Goal: Information Seeking & Learning: Learn about a topic

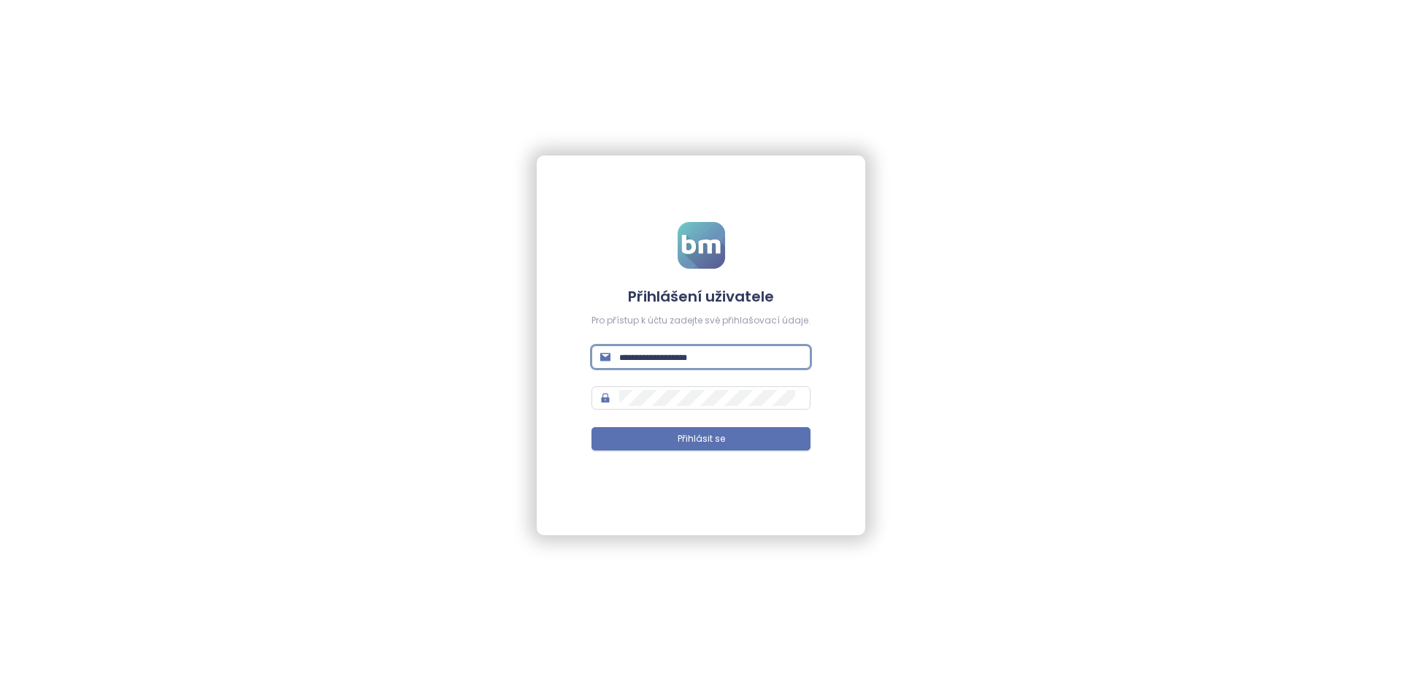
click at [685, 351] on input "text" at bounding box center [710, 357] width 183 height 16
type input "**"
click at [675, 359] on input "text" at bounding box center [710, 357] width 183 height 16
type input "**********"
click at [592, 427] on button "Přihlásit se" at bounding box center [701, 438] width 219 height 23
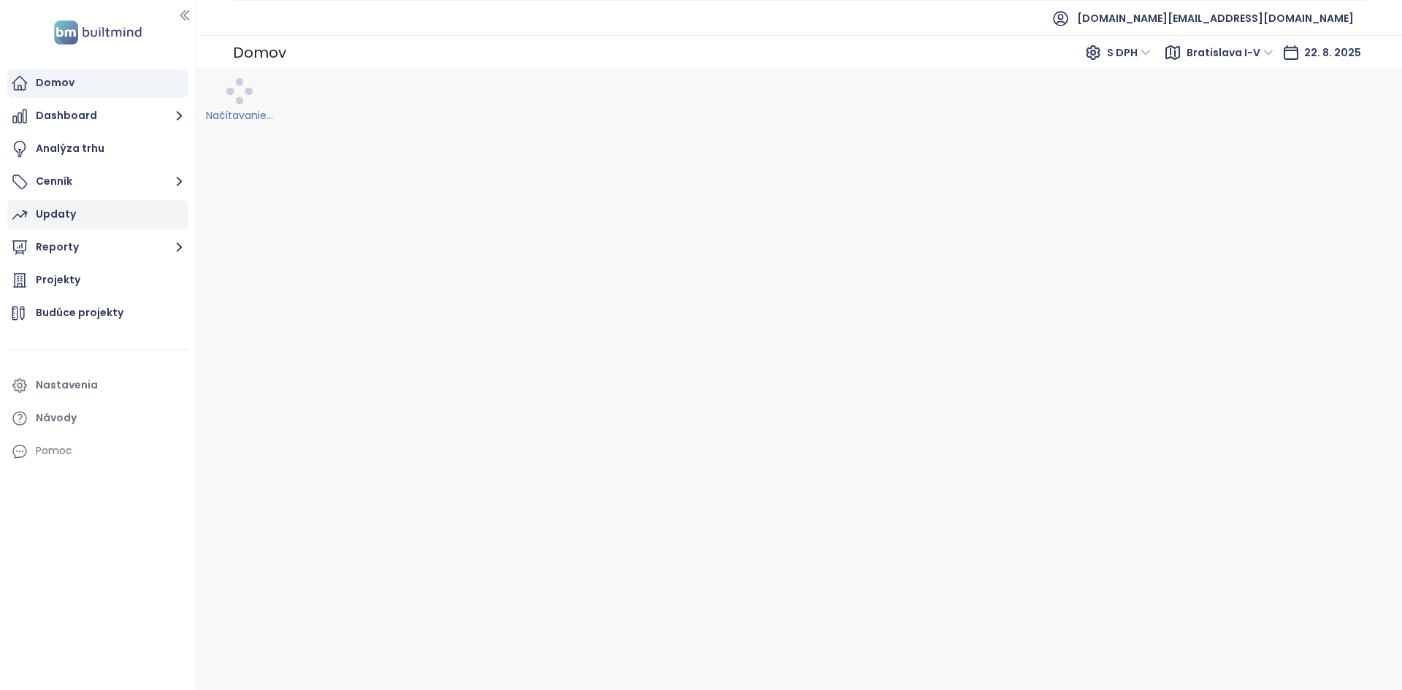
click at [104, 227] on div "Updaty" at bounding box center [97, 214] width 181 height 29
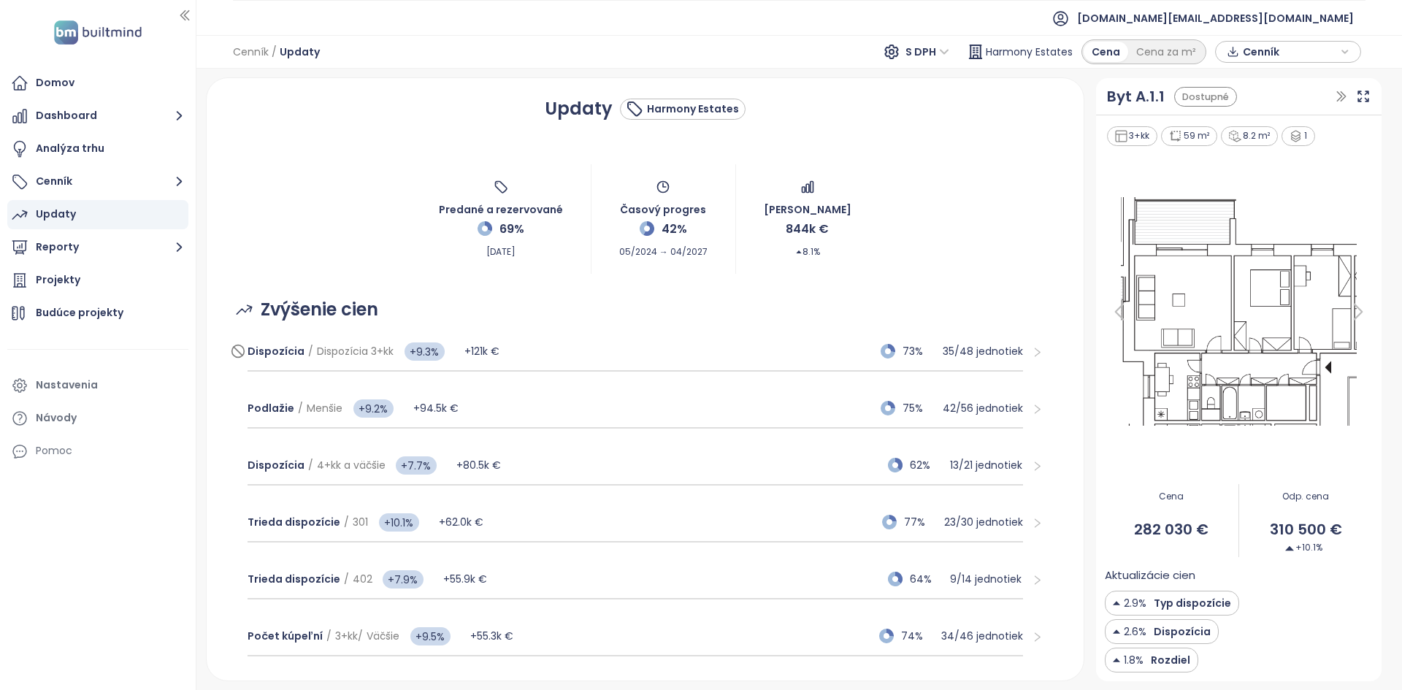
click at [768, 356] on div "Dispozícia / Dispozícia 3+kk +9.3% +121k € 73% 35 / 48 jednotiek" at bounding box center [636, 351] width 776 height 39
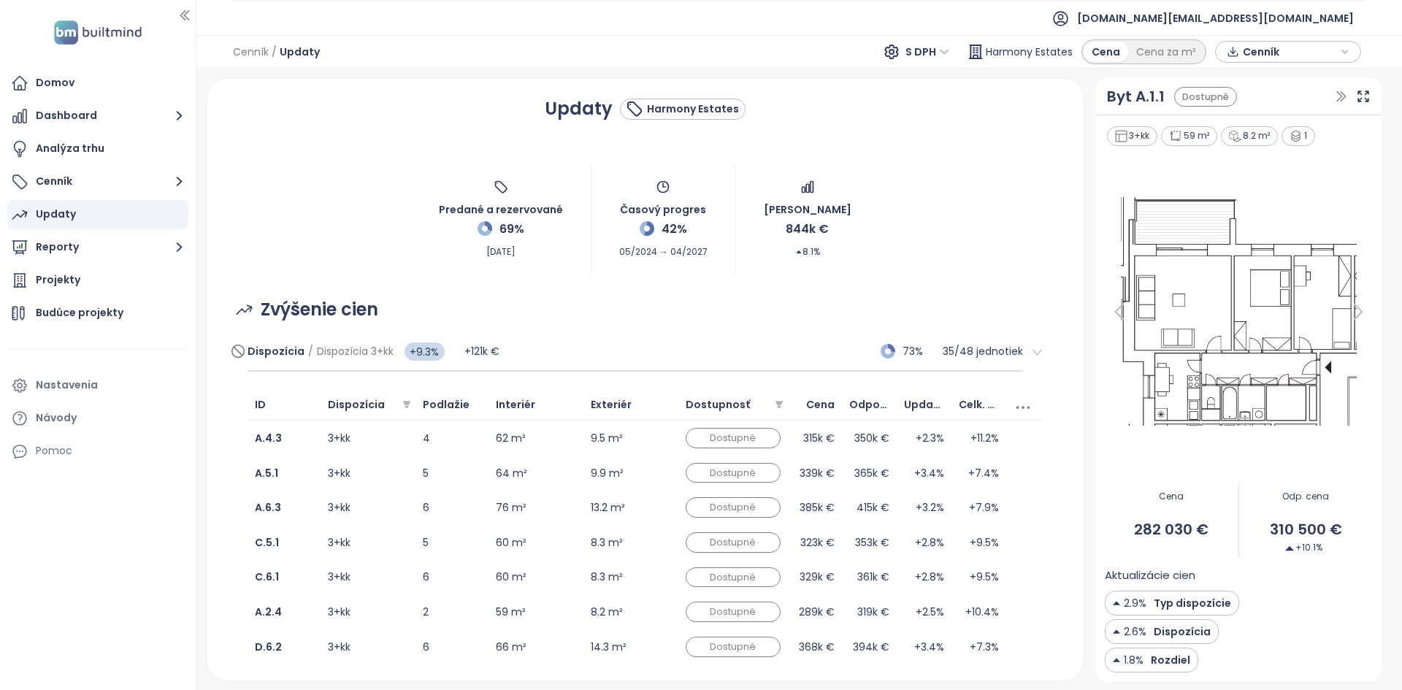
click at [768, 356] on div "Dispozícia / Dispozícia 3+kk +9.3% +121k € 73% 35 / 48 jednotiek" at bounding box center [636, 351] width 776 height 39
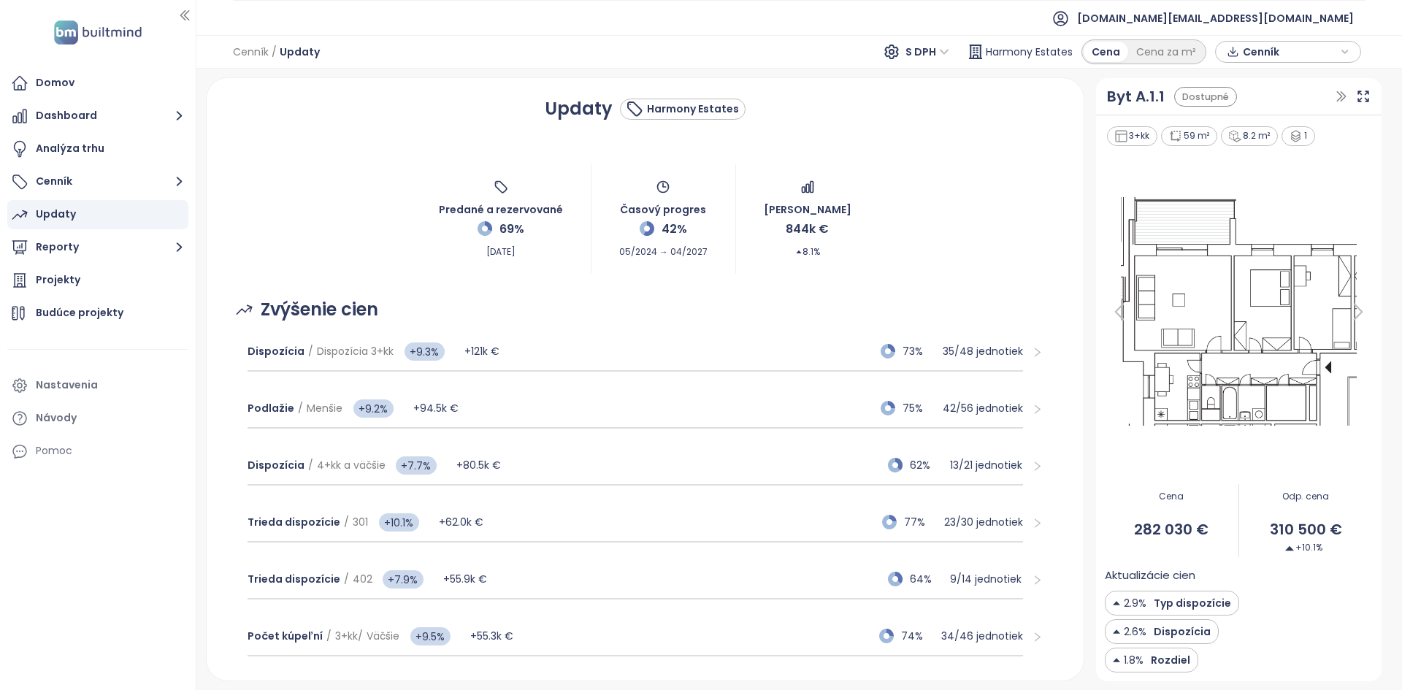
click at [822, 49] on div "Cenník / Updaty S DPH Harmony Estates Cena Cena za m² Cenník" at bounding box center [799, 52] width 1206 height 34
click at [907, 355] on span "73%" at bounding box center [919, 351] width 32 height 16
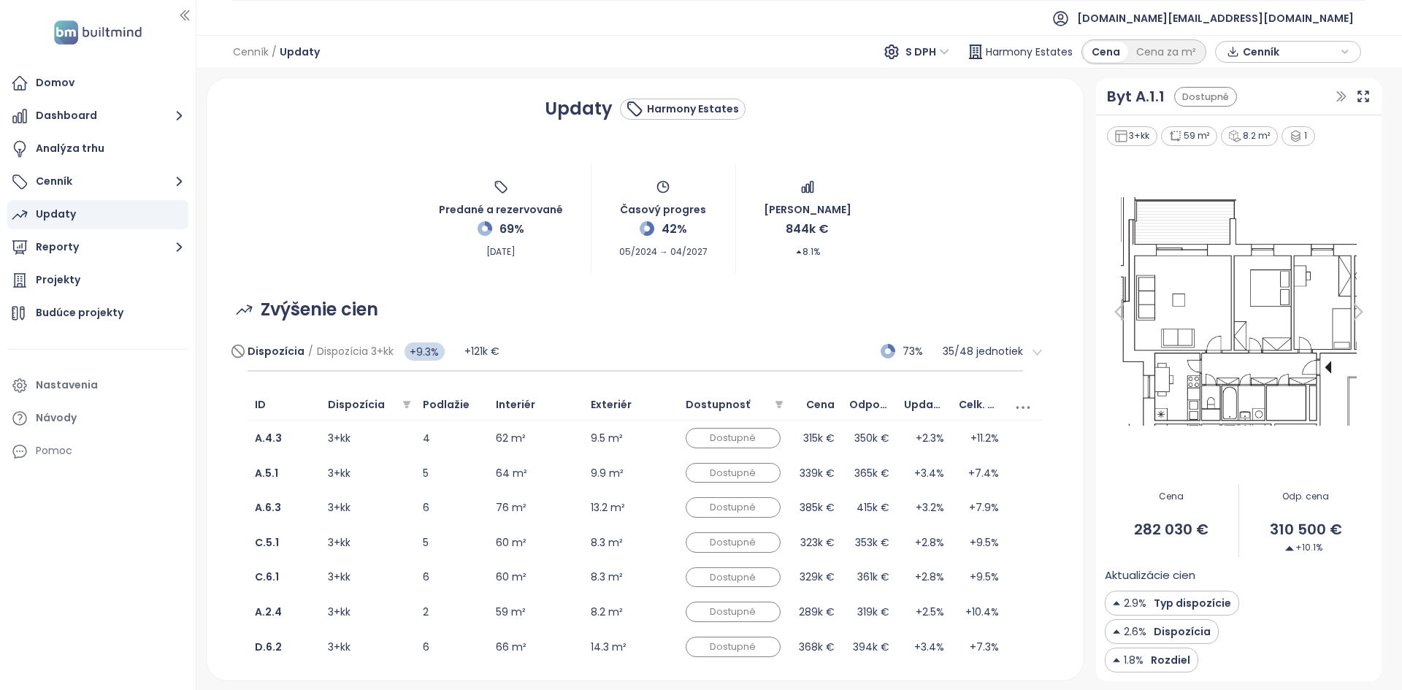
click at [767, 353] on div "Dispozícia / Dispozícia 3+kk +9.3% +121k € 73% 35 / 48 jednotiek" at bounding box center [636, 351] width 776 height 39
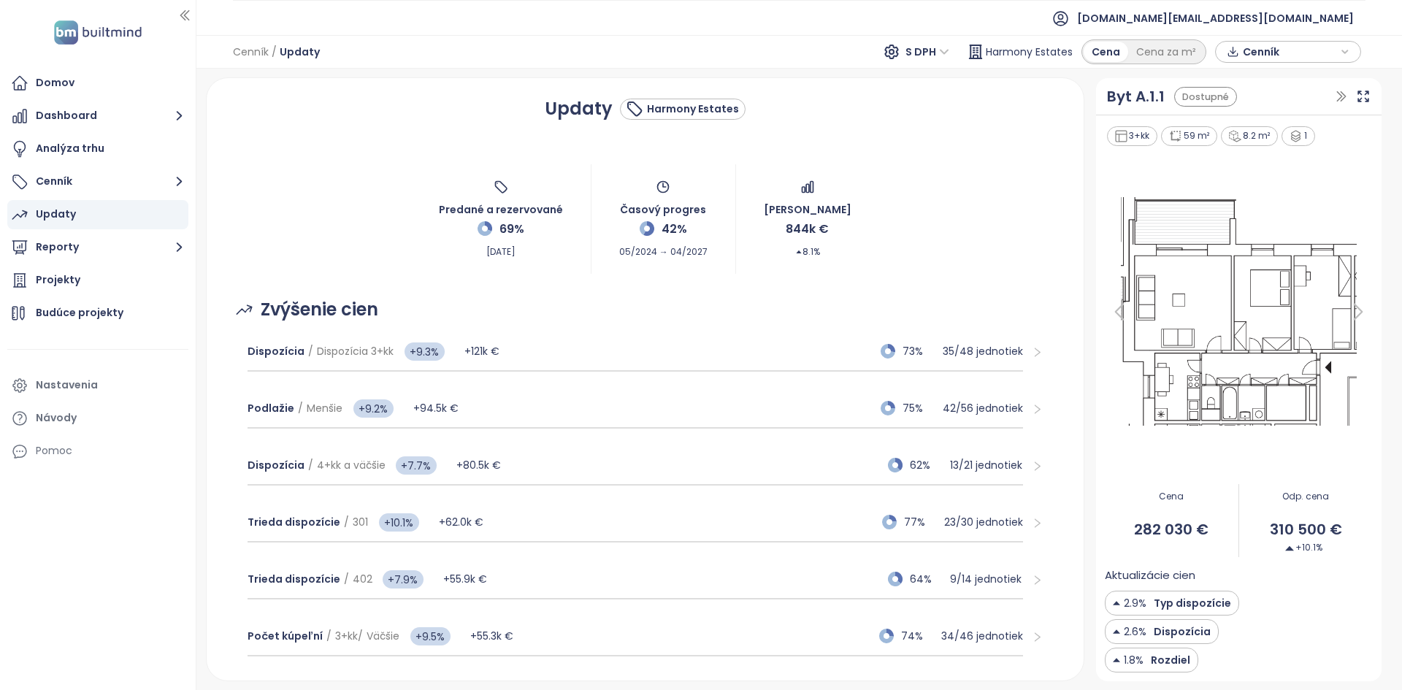
click at [653, 384] on div "Podlažie / Menšie +9.2% +94.5k € 75% 42 / 56 jednotiek" at bounding box center [646, 409] width 820 height 57
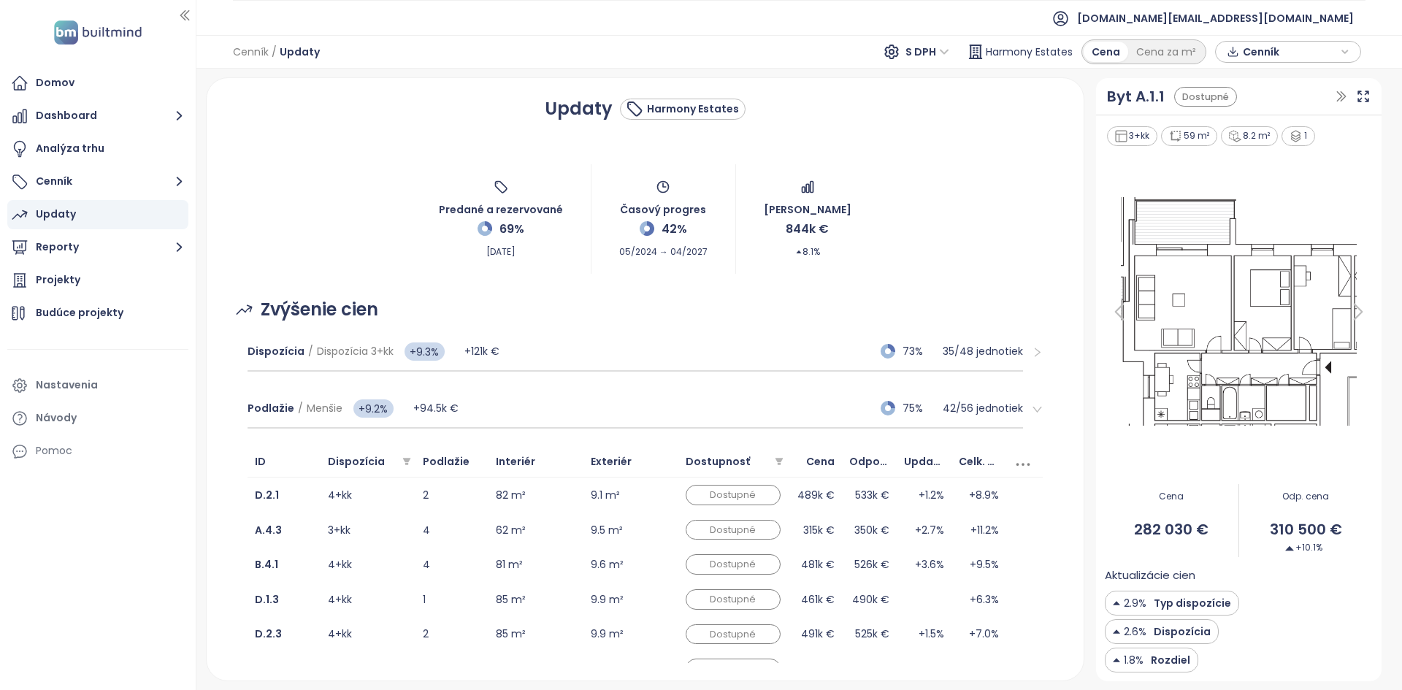
click at [653, 384] on div "Podlažie / Menšie +9.2% +94.5k € 75% 42 / 56 jednotiek" at bounding box center [646, 409] width 820 height 57
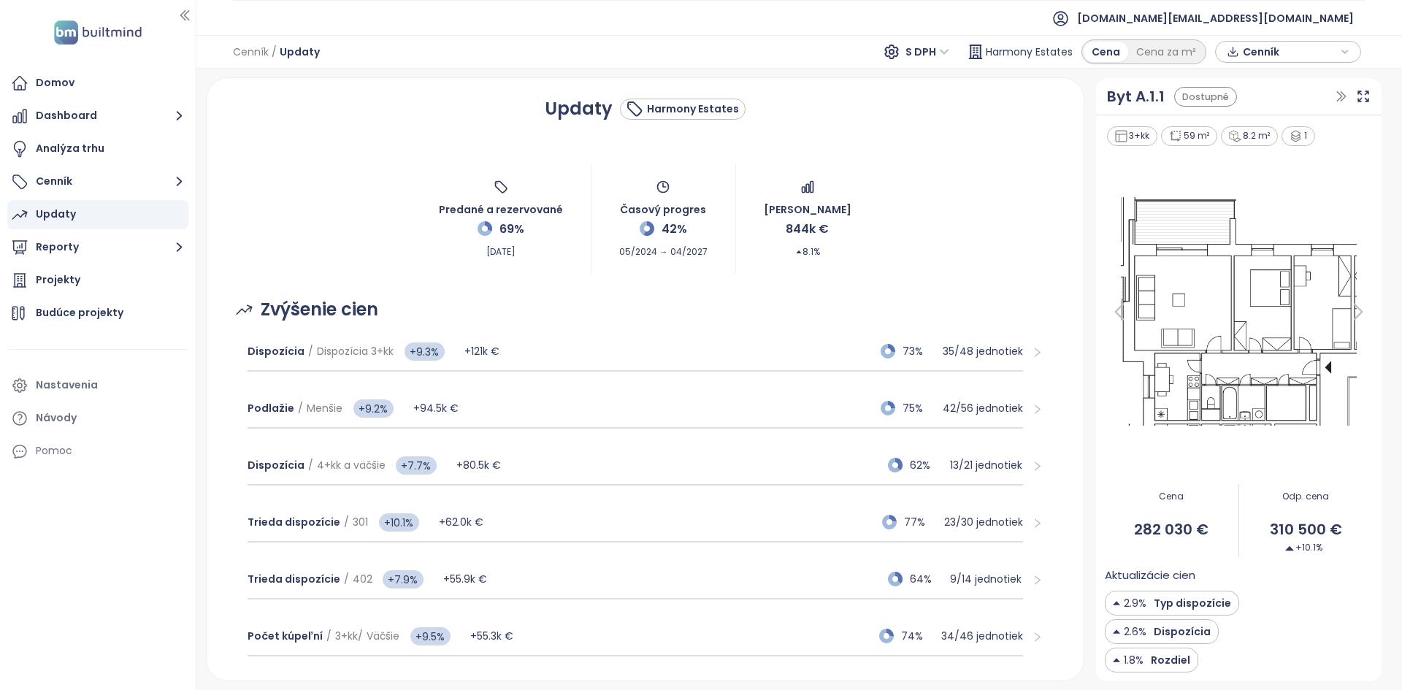
click at [582, 311] on div "Zvýšenie cien" at bounding box center [645, 310] width 843 height 28
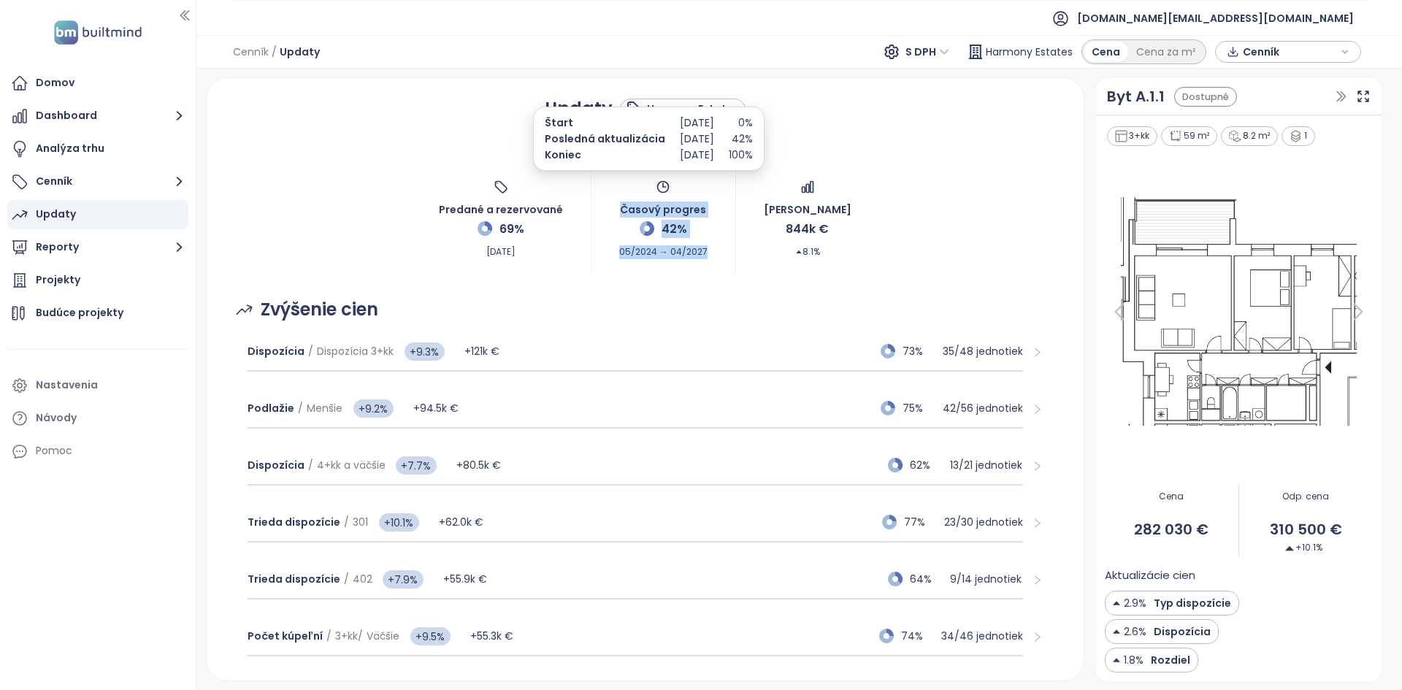
drag, startPoint x: 600, startPoint y: 199, endPoint x: 715, endPoint y: 268, distance: 134.0
click at [715, 268] on div "Predané a rezervované 69% [DATE] Časový progres 42% 05/2024 → 04/2027 Zmena prí…" at bounding box center [645, 219] width 843 height 110
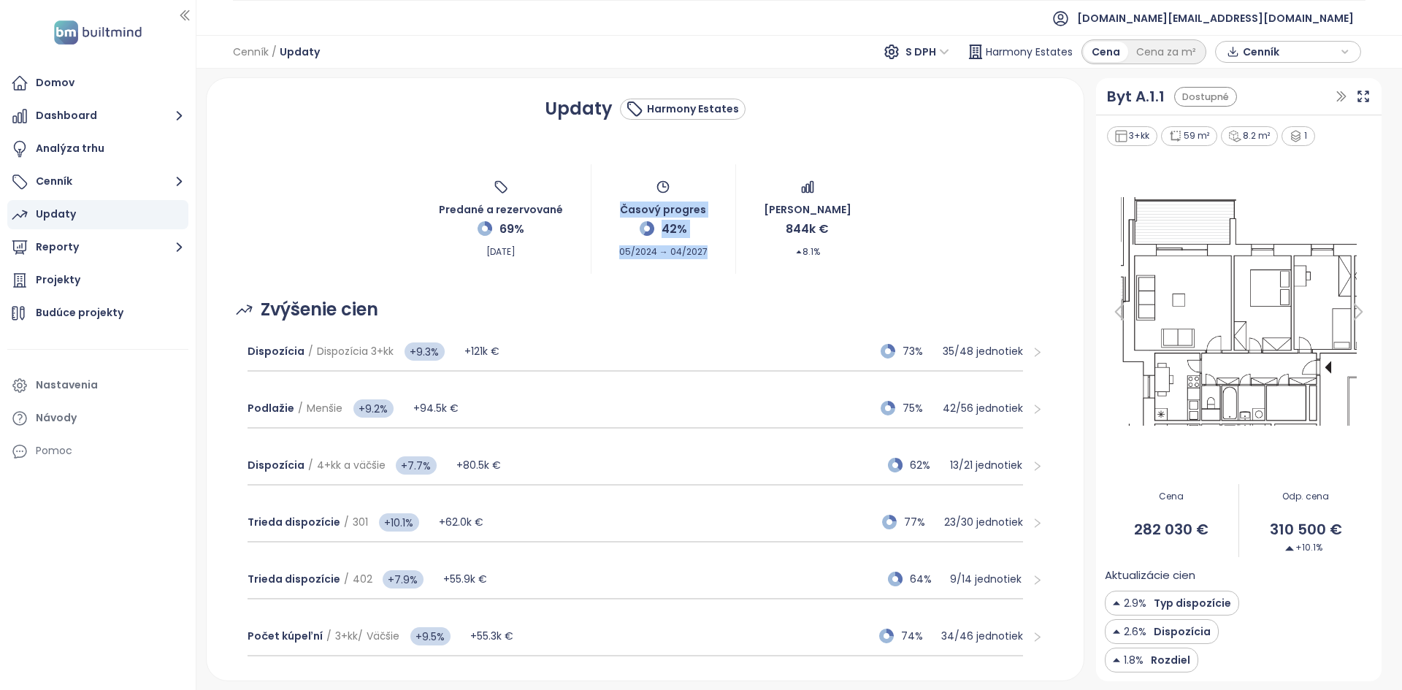
click at [715, 262] on div "Predané a rezervované 69% [DATE] Časový progres 42% 05/2024 → 04/2027 Zmena prí…" at bounding box center [645, 219] width 843 height 110
click at [714, 260] on div "Predané a rezervované 69% [DATE] Časový progres 42% 05/2024 → 04/2027 Zmena prí…" at bounding box center [645, 219] width 843 height 110
click at [714, 259] on div "Predané a rezervované 69% [DATE] Časový progres 42% 05/2024 → 04/2027 Zmena prí…" at bounding box center [645, 219] width 843 height 110
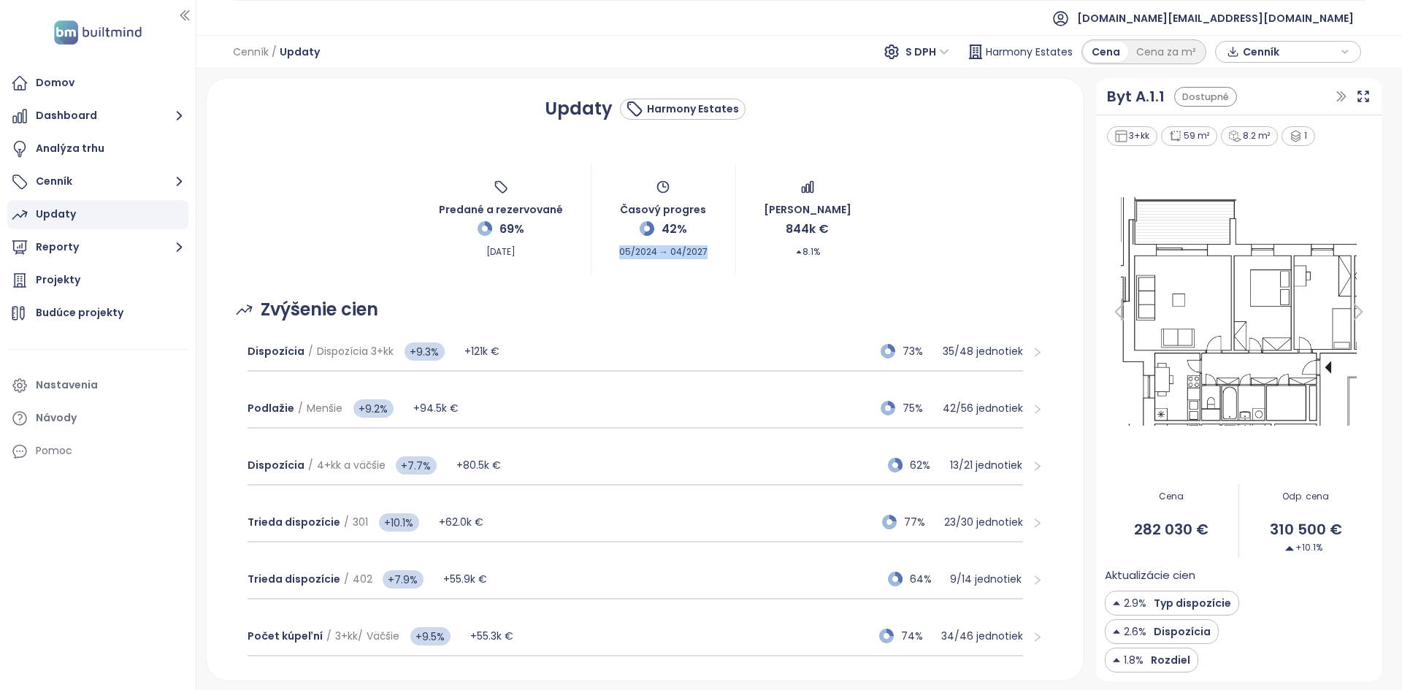
click at [714, 258] on div "Predané a rezervované 69% [DATE] Časový progres 42% 05/2024 → 04/2027 Zmena prí…" at bounding box center [645, 219] width 843 height 110
drag, startPoint x: 742, startPoint y: 269, endPoint x: 607, endPoint y: 203, distance: 150.3
click at [607, 203] on div "Predané a rezervované 69% [DATE] Časový progres 42% 05/2024 → 04/2027 Zmena prí…" at bounding box center [645, 219] width 843 height 110
click at [610, 209] on div "Predané a rezervované 69% [DATE] Časový progres 42% 05/2024 → 04/2027 Zmena prí…" at bounding box center [645, 219] width 843 height 110
click at [611, 209] on div "Predané a rezervované 69% [DATE] Časový progres 42% 05/2024 → 04/2027 Zmena prí…" at bounding box center [645, 219] width 843 height 110
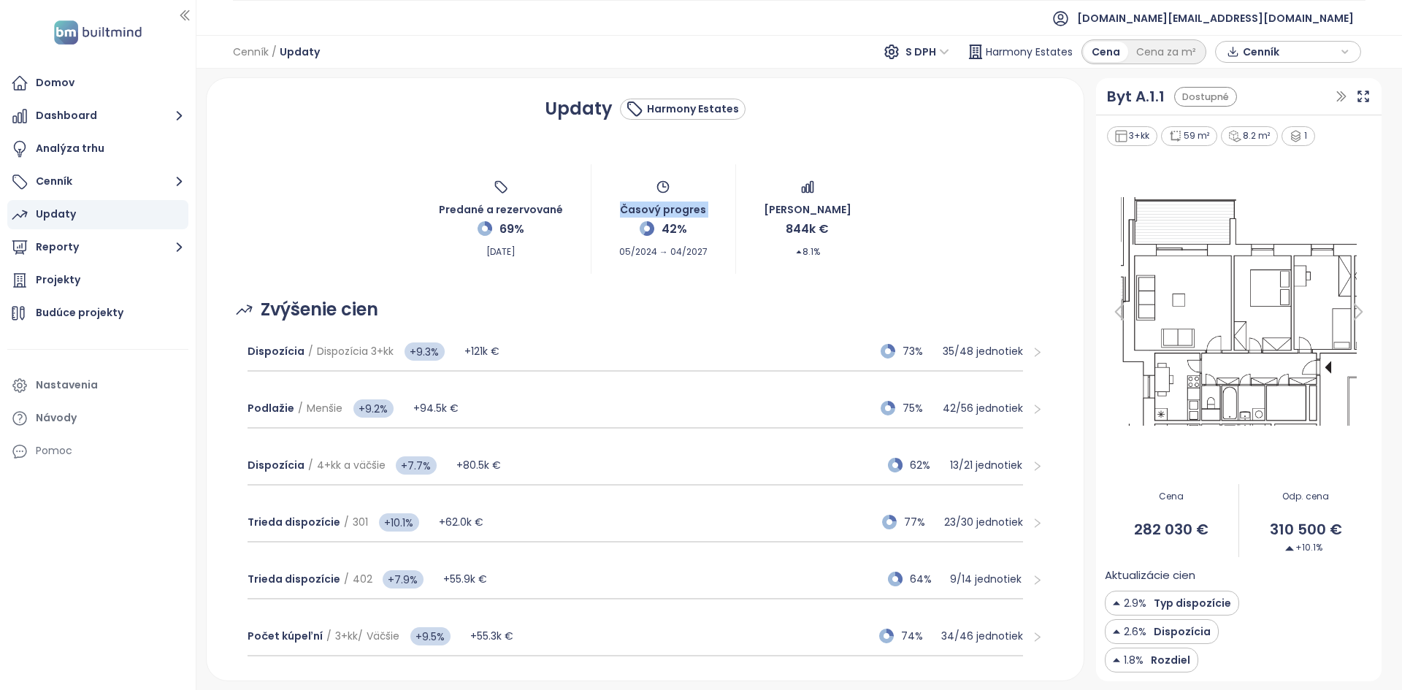
click at [611, 209] on div "Predané a rezervované 69% [DATE] Časový progres 42% 05/2024 → 04/2027 Zmena prí…" at bounding box center [645, 219] width 843 height 110
click at [712, 214] on div "Predané a rezervované 69% [DATE] Časový progres 42% 05/2024 → 04/2027 Zmena prí…" at bounding box center [645, 219] width 843 height 110
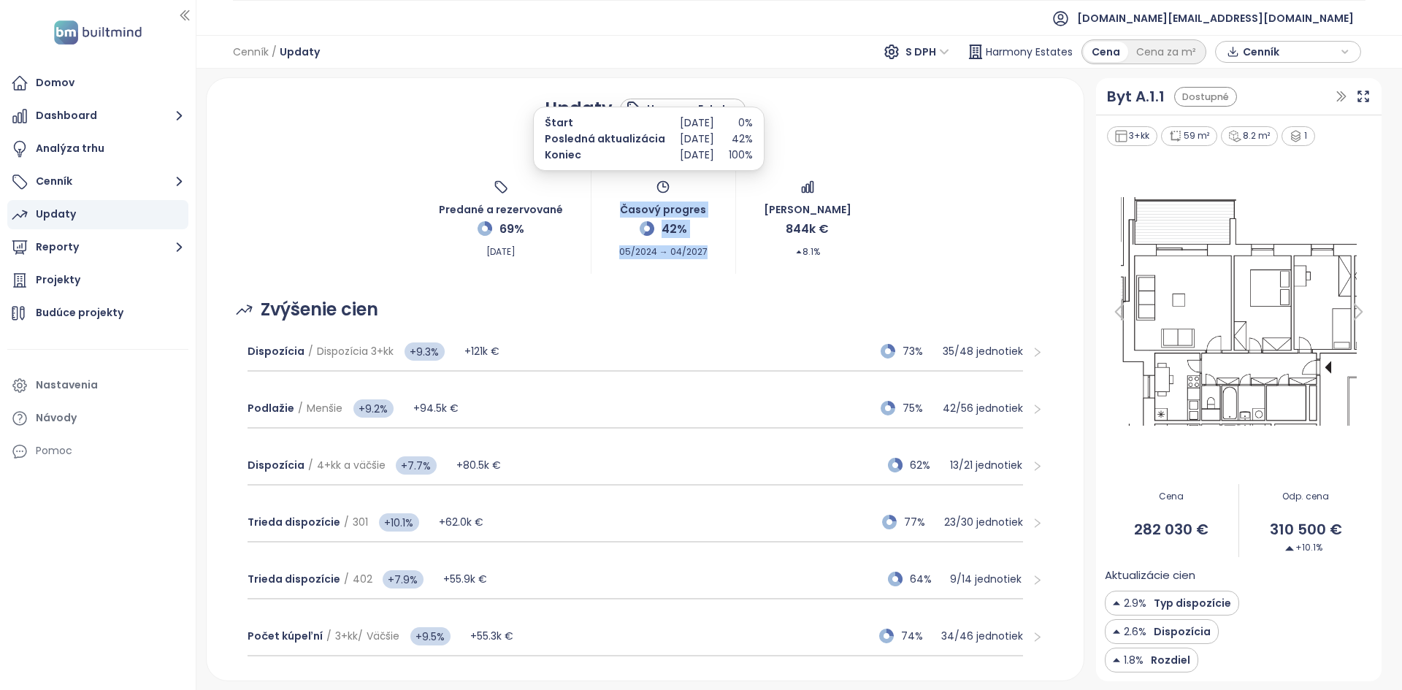
drag, startPoint x: 720, startPoint y: 251, endPoint x: 602, endPoint y: 264, distance: 119.0
click at [602, 264] on div "Predané a rezervované 69% [DATE] Časový progres 42% 05/2024 → 04/2027 Zmena prí…" at bounding box center [645, 219] width 843 height 110
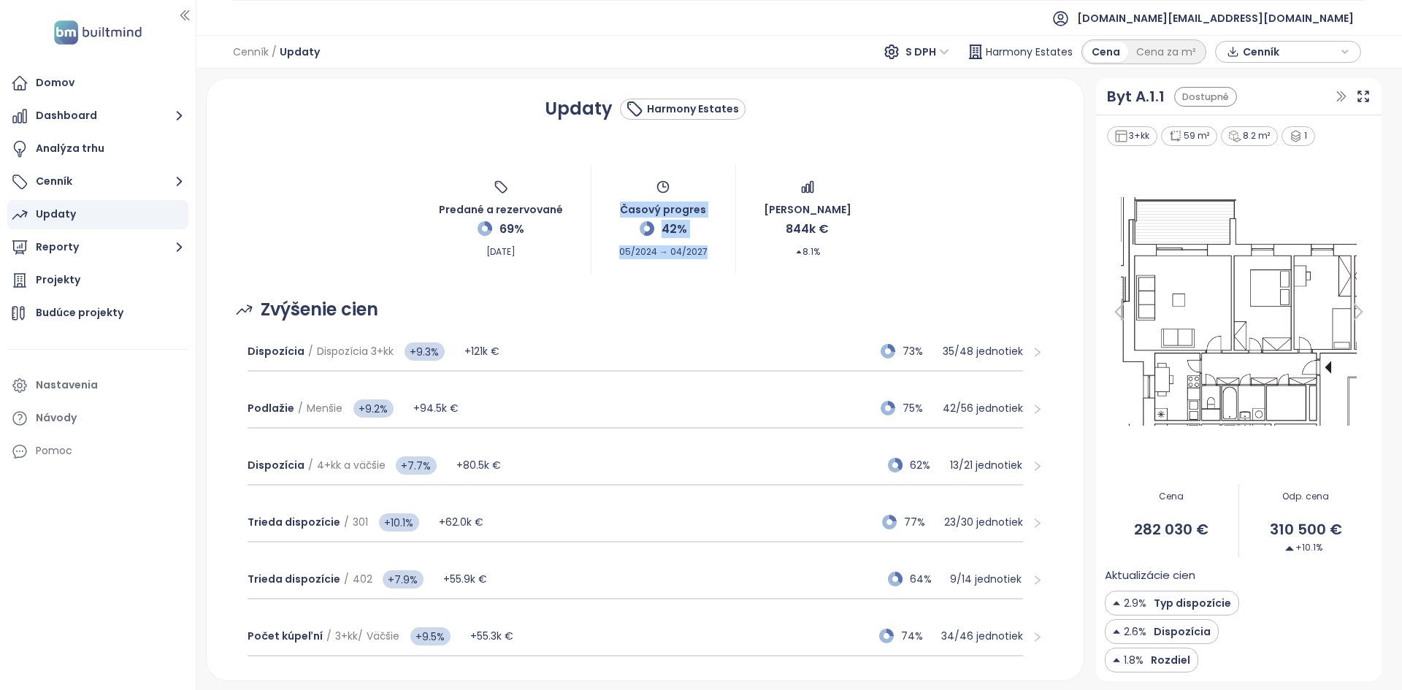
click at [616, 253] on div "Predané a rezervované 69% [DATE] Časový progres 42% 05/2024 → 04/2027 Zmena prí…" at bounding box center [645, 219] width 843 height 110
click at [616, 252] on div "Predané a rezervované 69% [DATE] Časový progres 42% 05/2024 → 04/2027 Zmena prí…" at bounding box center [645, 219] width 843 height 110
click at [670, 345] on div "Dispozícia / Dispozícia 3+kk +9.3% +121k € 73% 35 / 48 jednotiek" at bounding box center [636, 351] width 776 height 39
